Goal: Complete application form

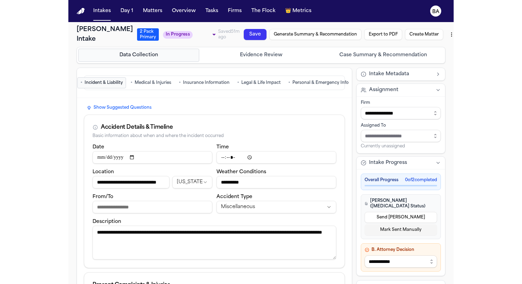
scroll to position [419, 0]
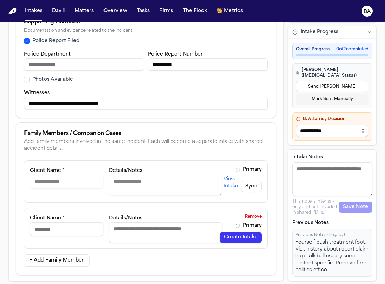
click at [273, 231] on div "**********" at bounding box center [146, 217] width 260 height 115
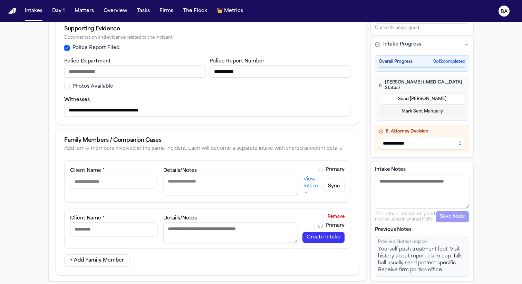
scroll to position [405, 0]
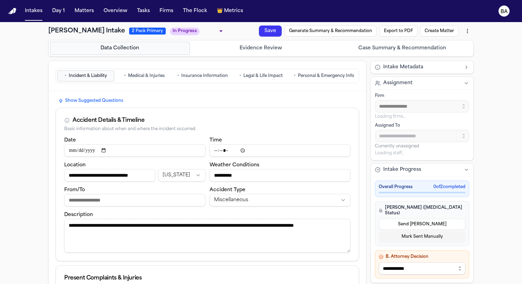
type input "**********"
